Goal: Check status

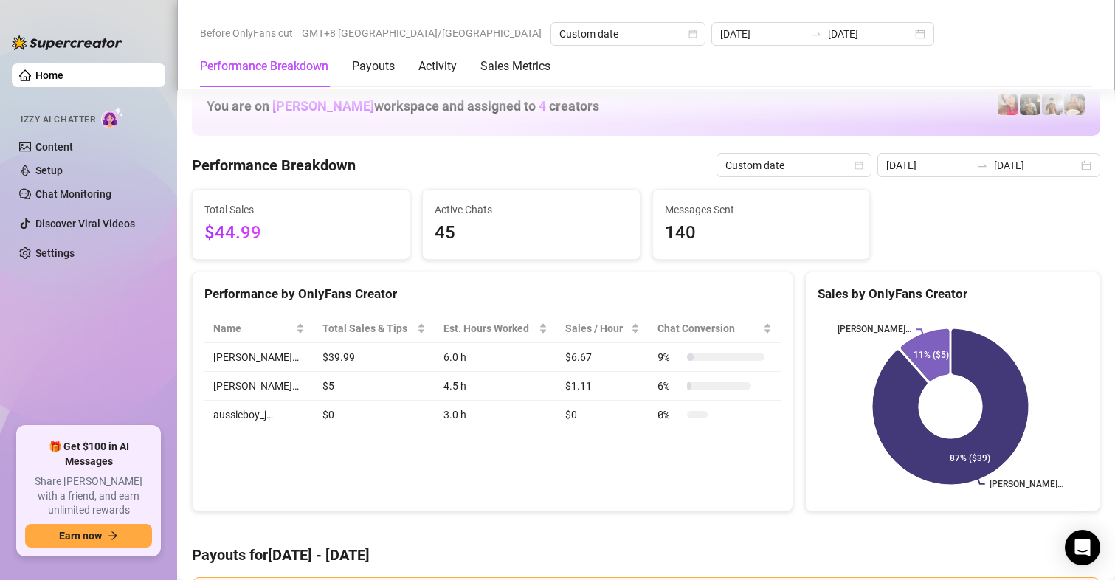
scroll to position [1918, 0]
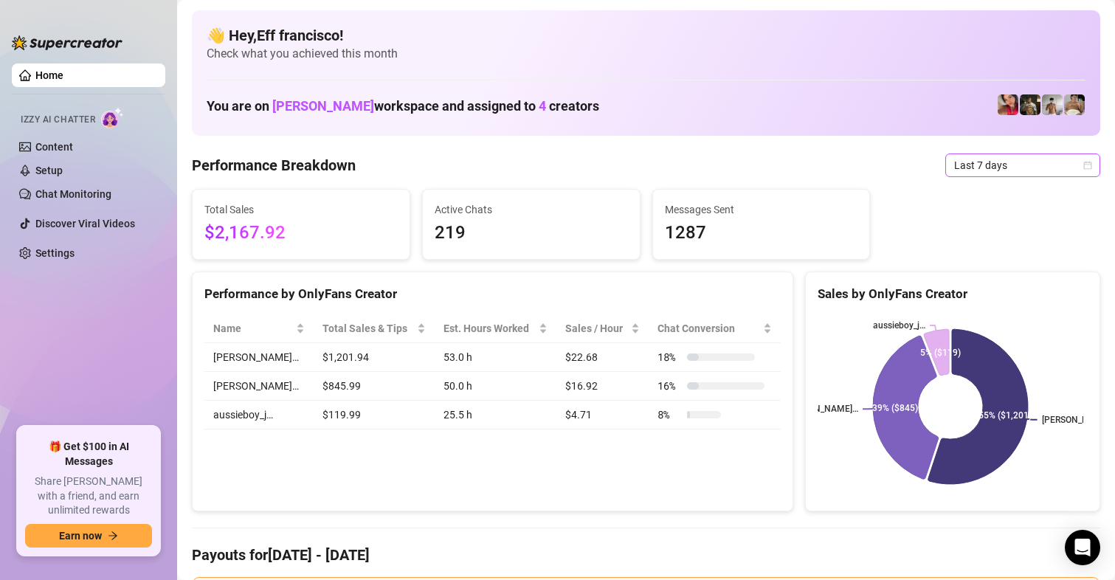
click at [992, 173] on span "Last 7 days" at bounding box center [1022, 165] width 137 height 22
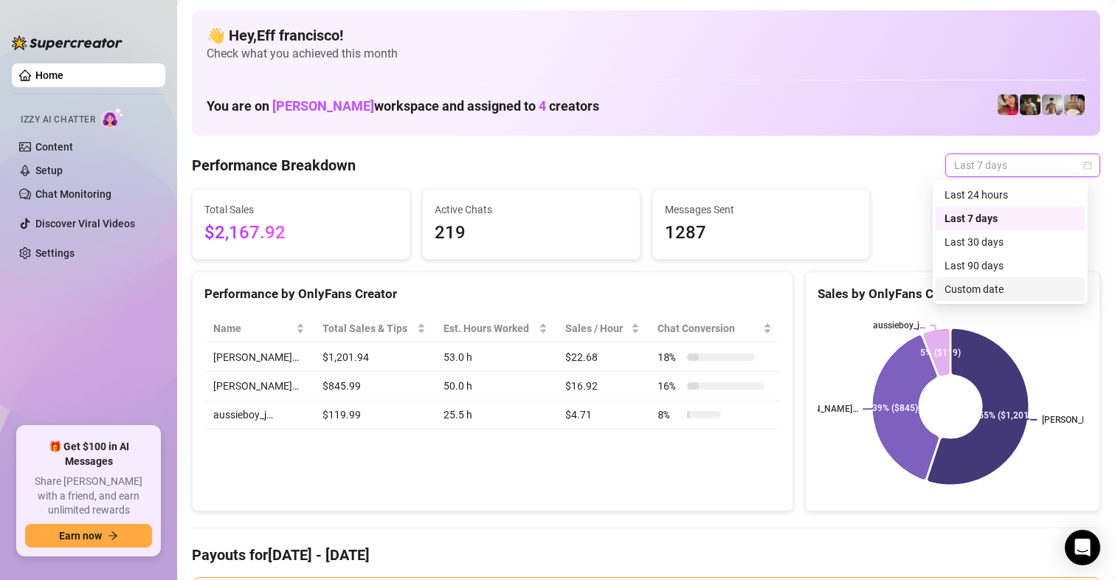
click at [977, 287] on div "Custom date" at bounding box center [1009, 289] width 131 height 16
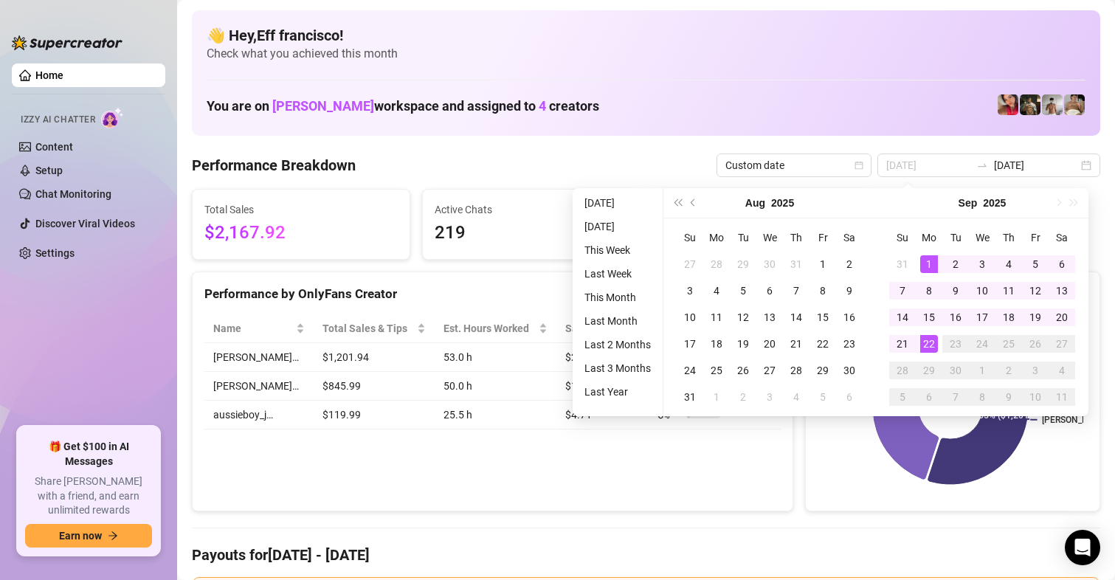
type input "[DATE]"
click at [931, 347] on div "22" at bounding box center [929, 344] width 18 height 18
type input "[DATE]"
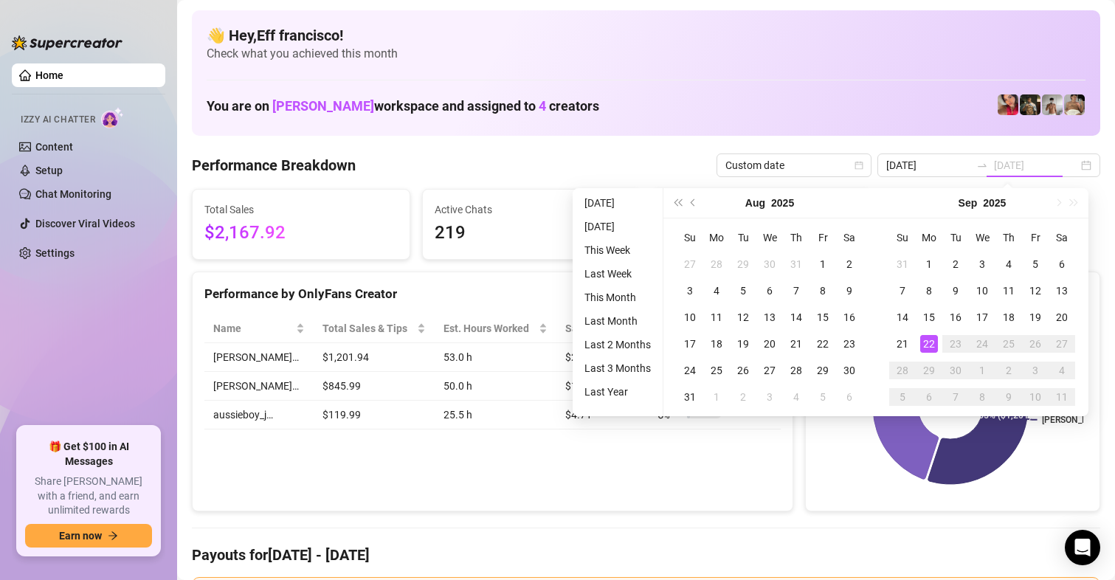
click at [932, 340] on div "22" at bounding box center [929, 344] width 18 height 18
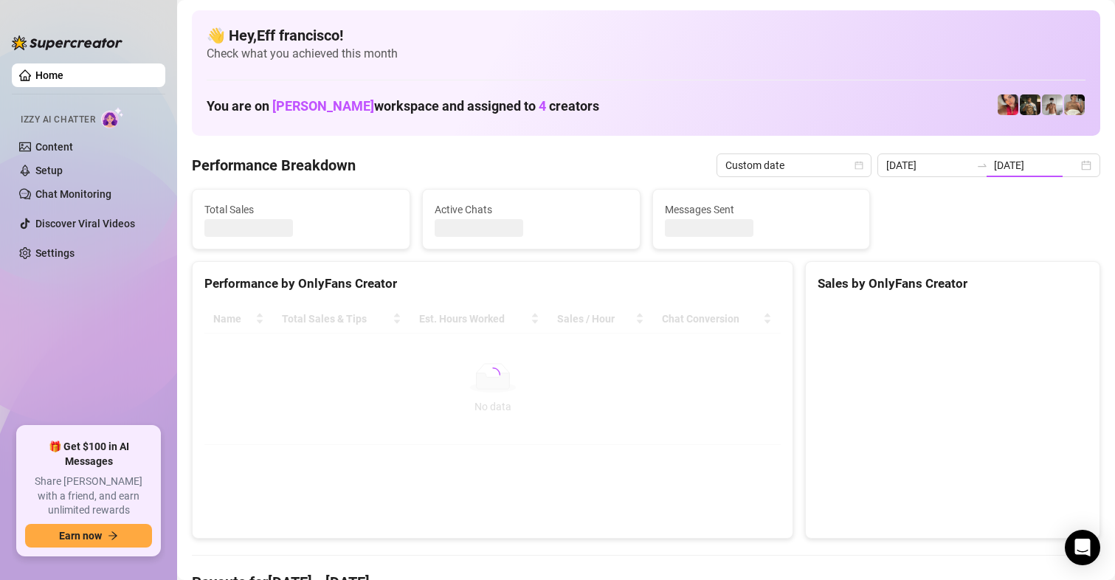
type input "[DATE]"
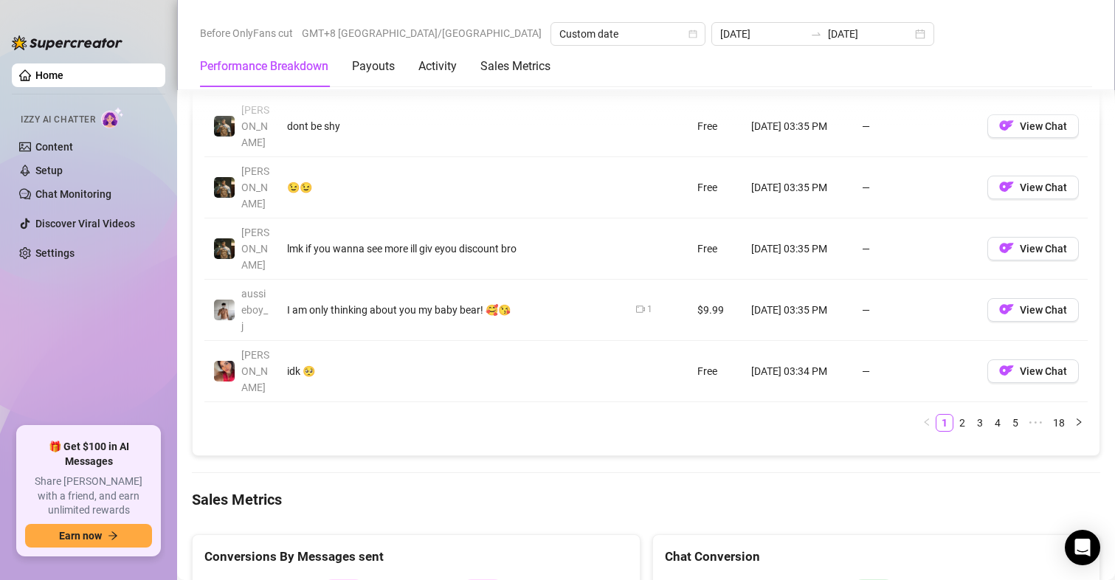
scroll to position [1918, 0]
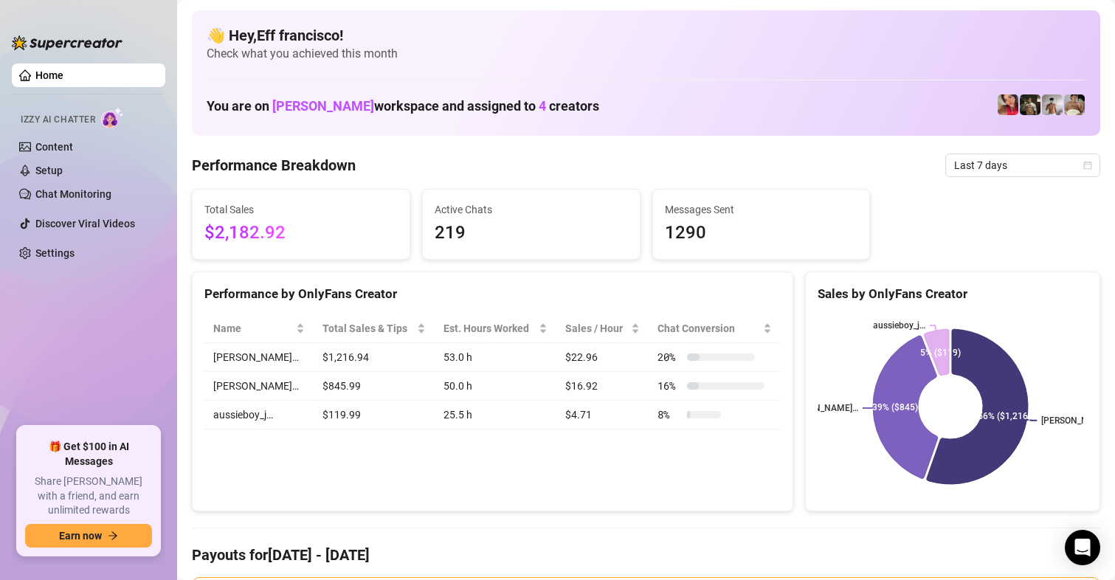
click at [974, 158] on span "Last 7 days" at bounding box center [1022, 165] width 137 height 22
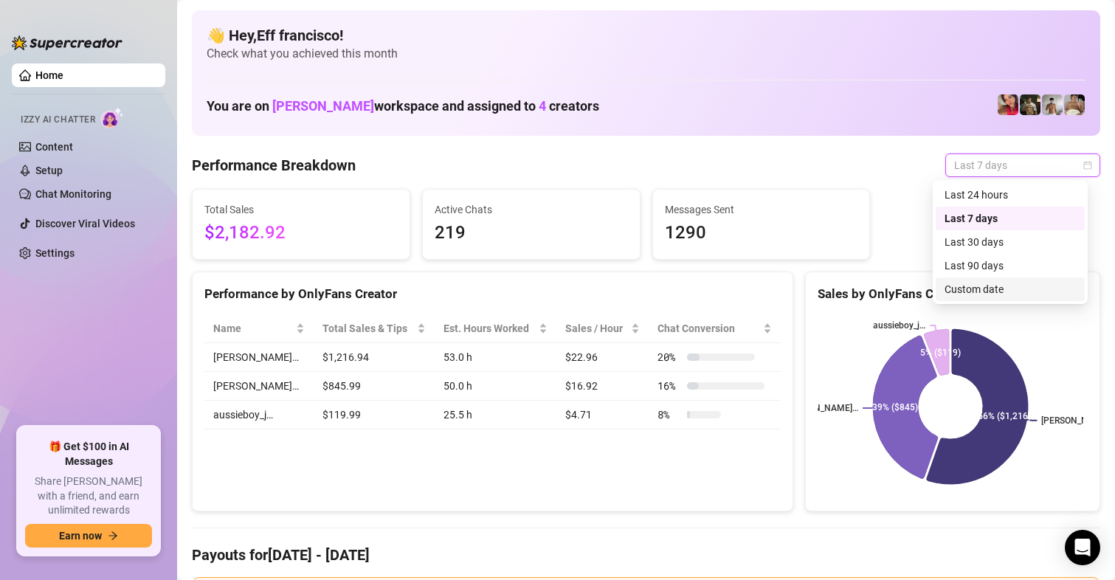
click at [980, 281] on div "Custom date" at bounding box center [1009, 289] width 131 height 16
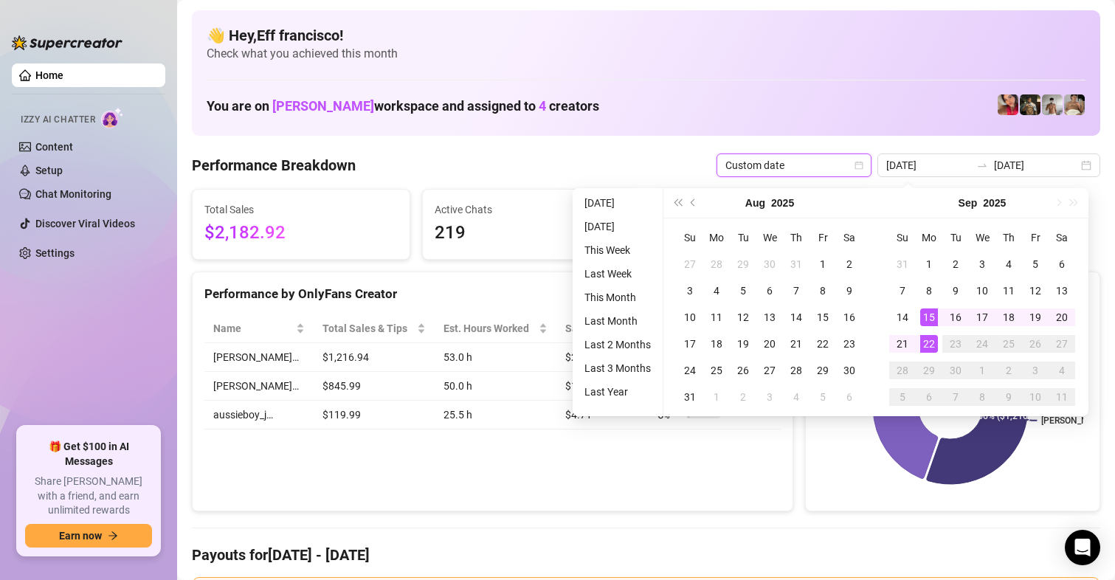
type input "[DATE]"
click at [933, 344] on div "22" at bounding box center [929, 344] width 18 height 18
click at [932, 344] on div "22" at bounding box center [929, 344] width 18 height 18
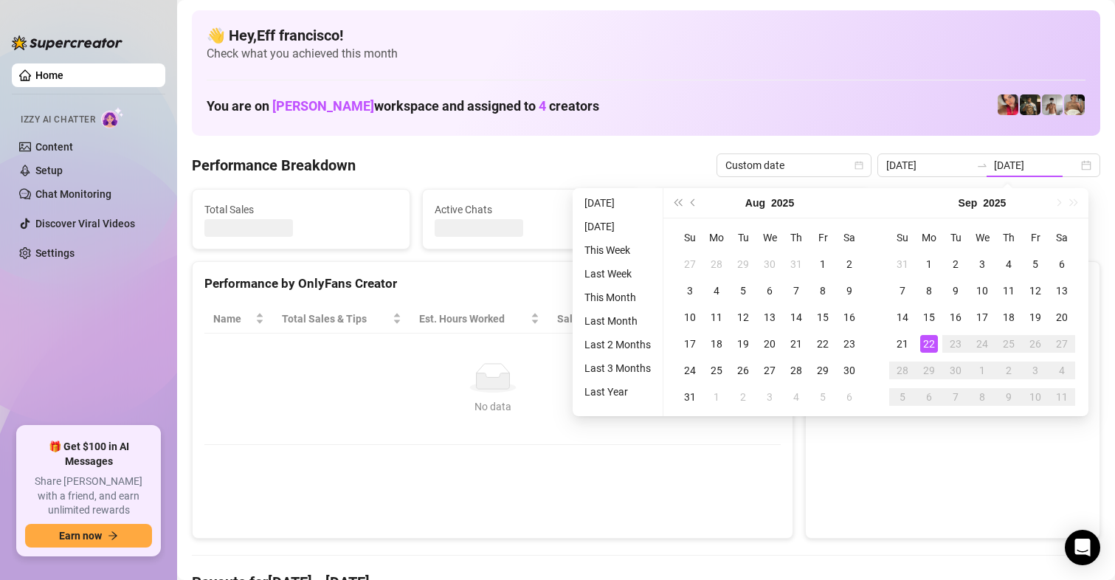
type input "[DATE]"
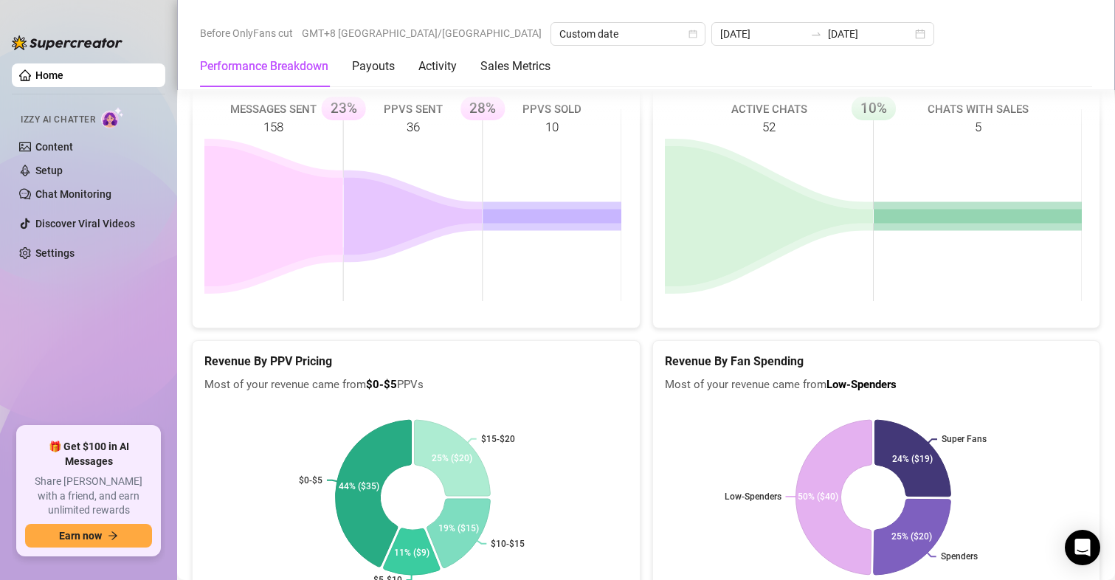
scroll to position [2360, 0]
